Goal: Task Accomplishment & Management: Manage account settings

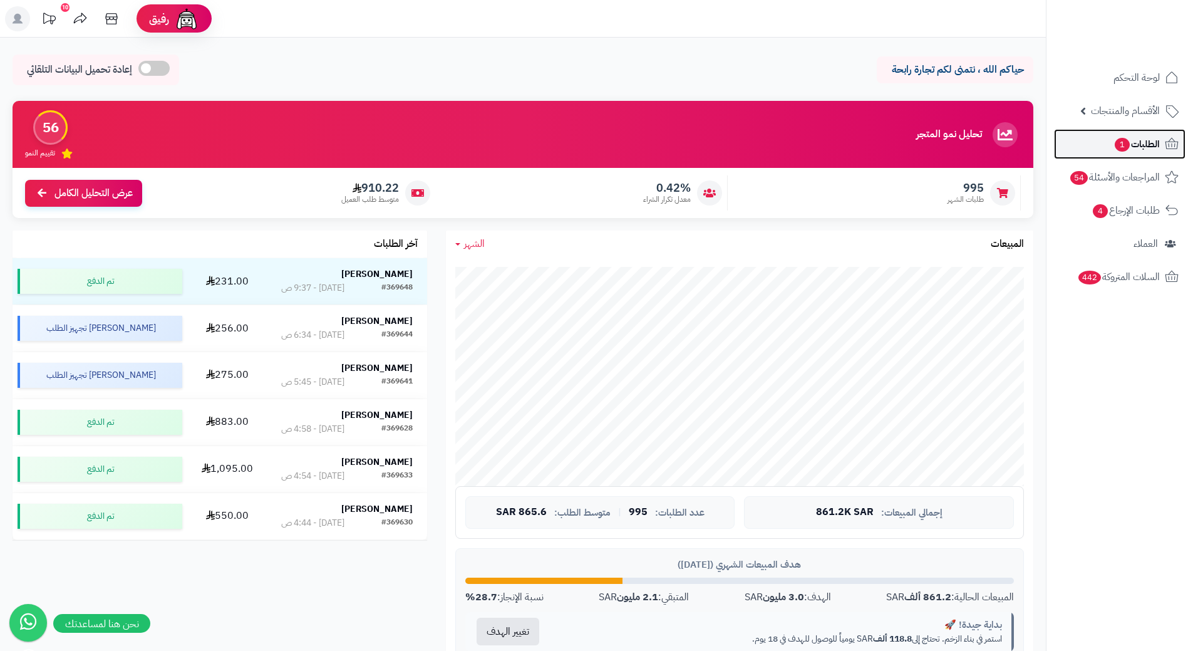
click at [1148, 152] on span "الطلبات 1" at bounding box center [1137, 144] width 46 height 18
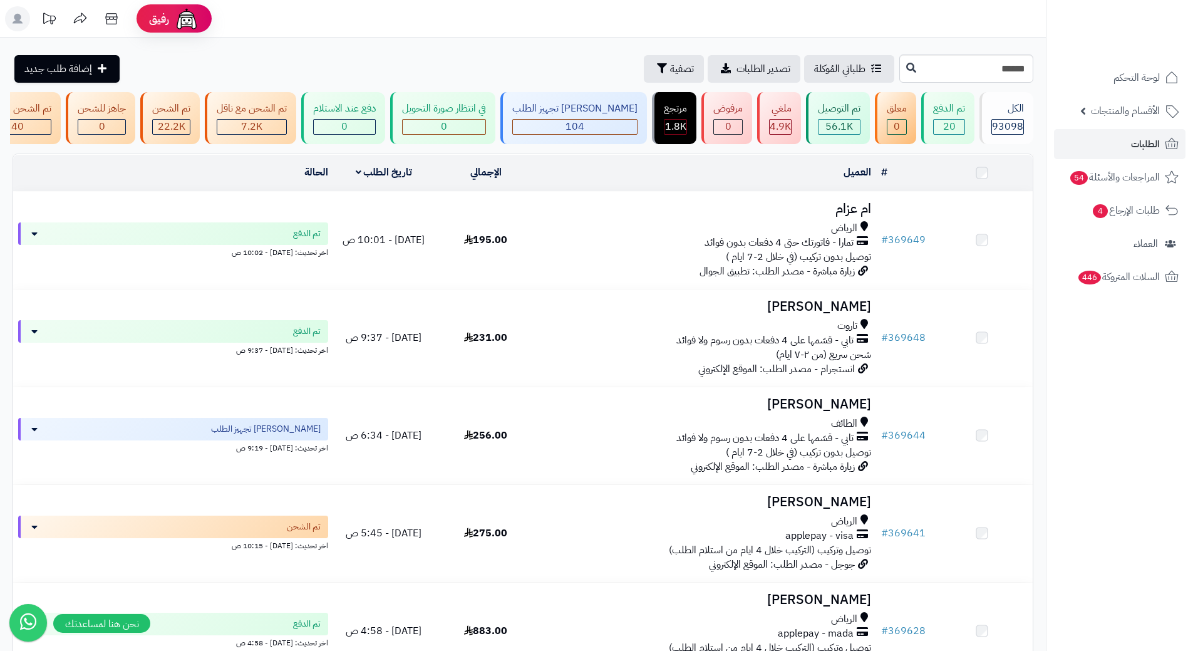
type input "******"
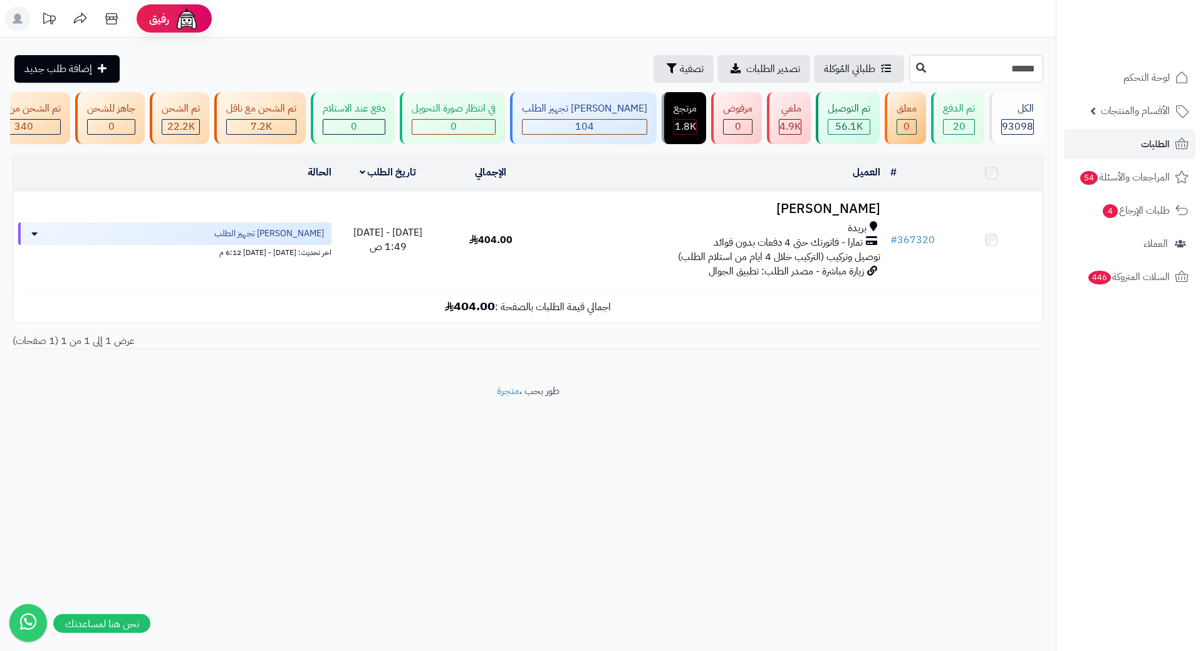
click at [854, 209] on h3 "شيماء الحربي" at bounding box center [713, 209] width 333 height 14
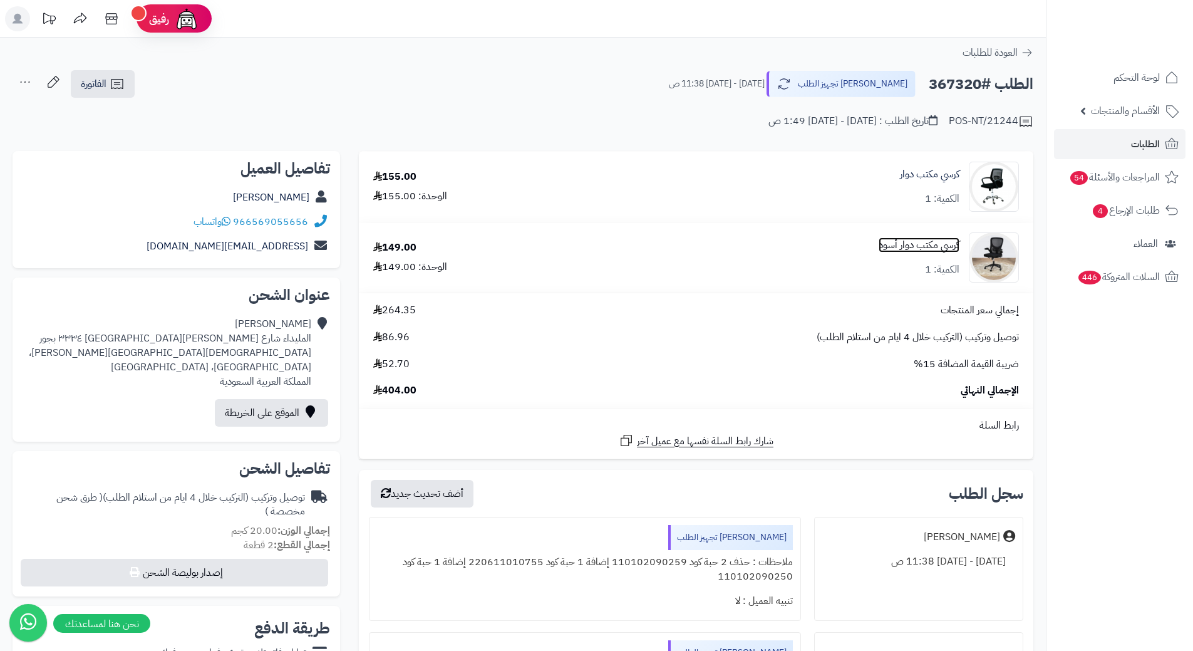
drag, startPoint x: 910, startPoint y: 232, endPoint x: 930, endPoint y: 244, distance: 23.3
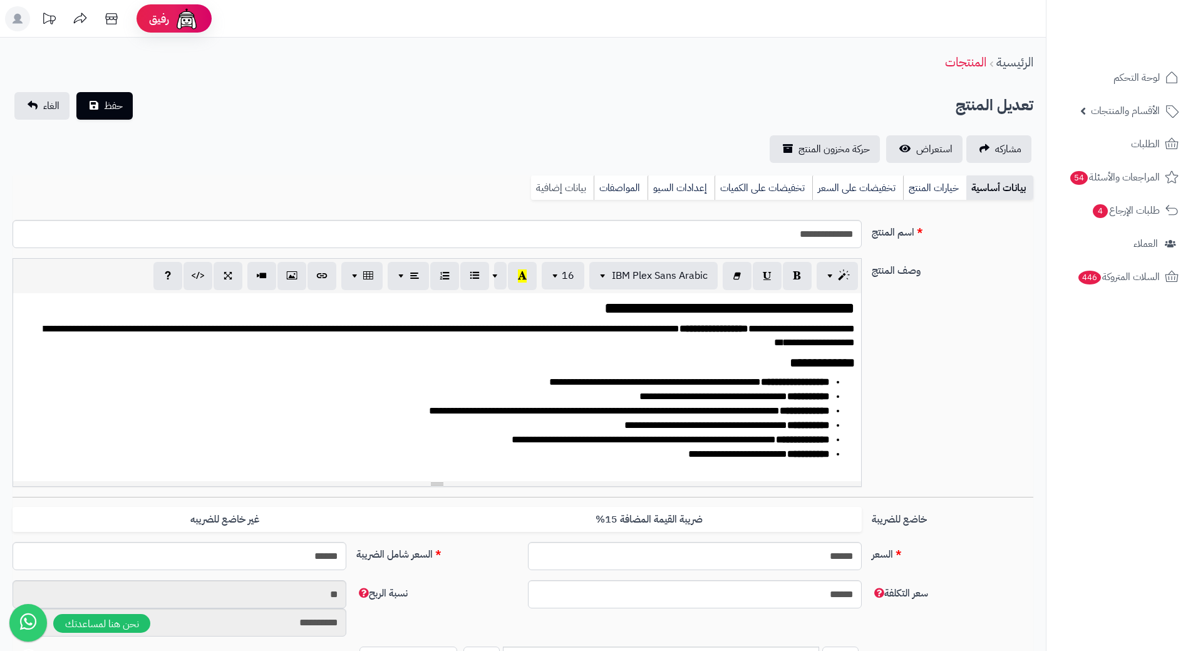
click at [572, 194] on link "بيانات إضافية" at bounding box center [562, 187] width 63 height 25
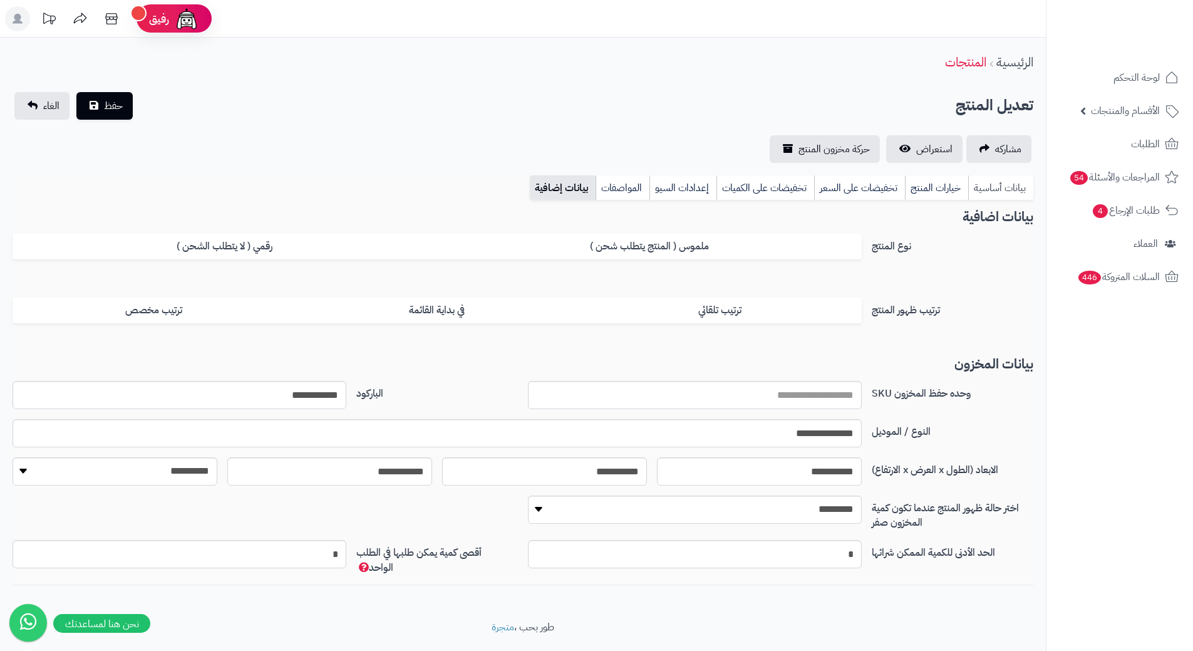
click at [1004, 186] on link "بيانات أساسية" at bounding box center [1000, 187] width 65 height 25
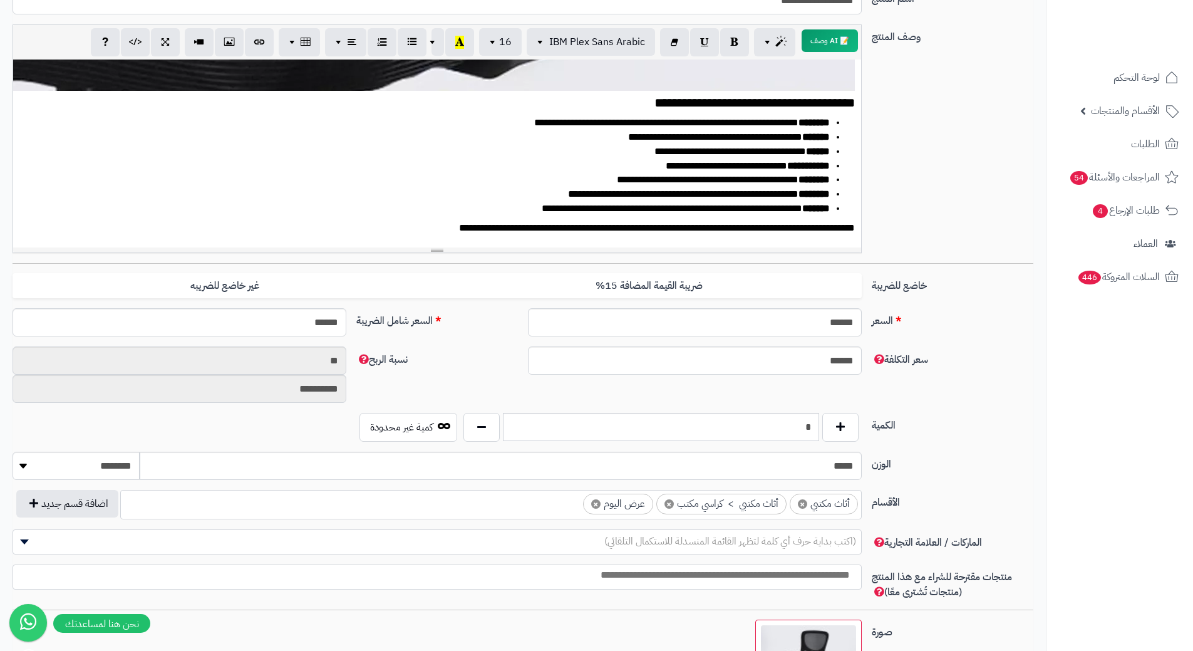
scroll to position [501, 0]
